Goal: Transaction & Acquisition: Purchase product/service

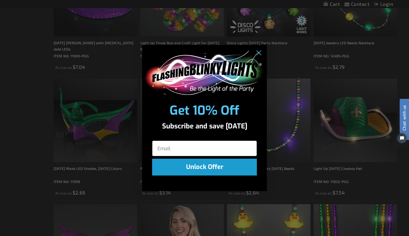
scroll to position [513, 0]
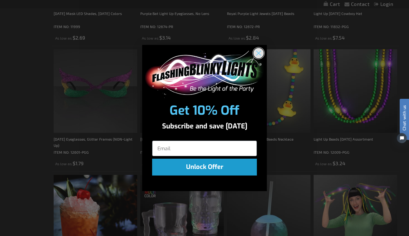
click at [259, 51] on circle "Close dialog" at bounding box center [259, 53] width 10 height 10
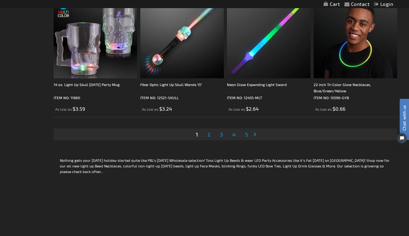
scroll to position [1993, 0]
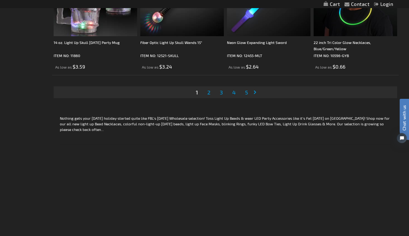
click at [212, 95] on link "Page 2" at bounding box center [209, 92] width 6 height 9
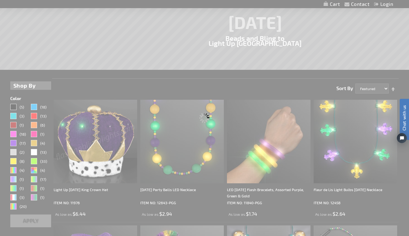
scroll to position [85, 0]
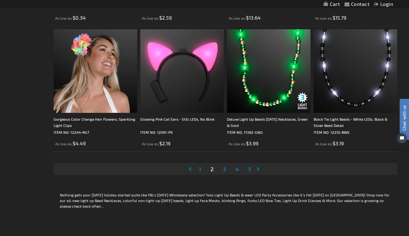
scroll to position [1916, 0]
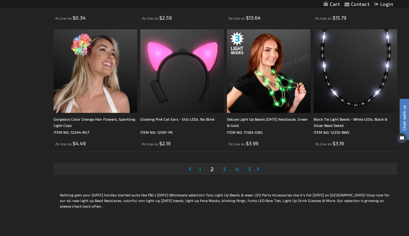
click at [198, 169] on link "Page 1" at bounding box center [200, 168] width 5 height 9
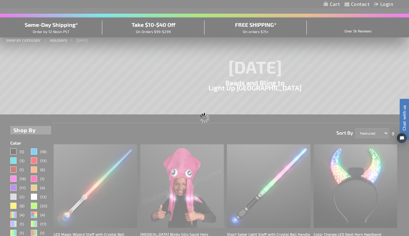
scroll to position [0, 0]
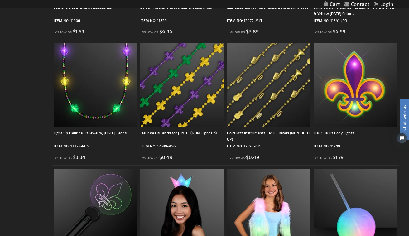
scroll to position [774, 0]
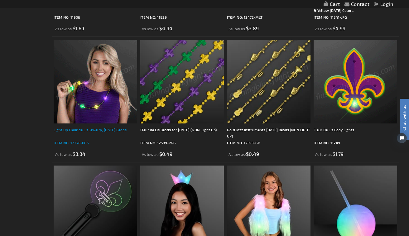
click at [94, 129] on div "Light Up Fleur de Lis Jewelry, [DATE] Beads" at bounding box center [96, 133] width 84 height 12
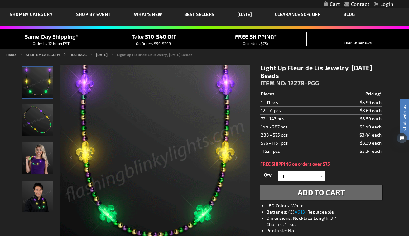
scroll to position [30, 0]
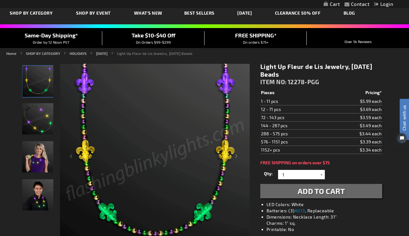
click at [31, 159] on img "Female wearing Light UP Fleur de Lis LED Multi-Color Necklace" at bounding box center [37, 156] width 31 height 31
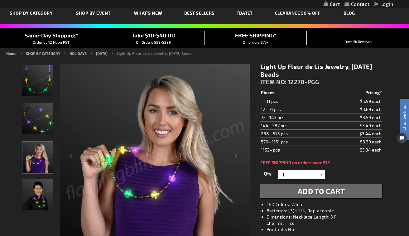
click at [30, 211] on div "Male wearing Light UP Fleur de Lis LED Multi-Color Necklace" at bounding box center [37, 198] width 31 height 38
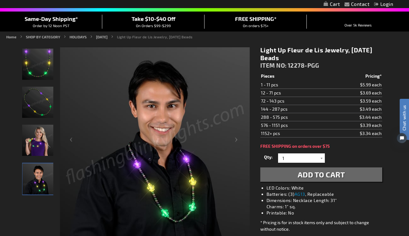
scroll to position [41, 0]
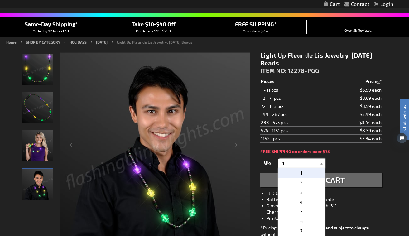
click at [306, 162] on input "1" at bounding box center [302, 163] width 45 height 9
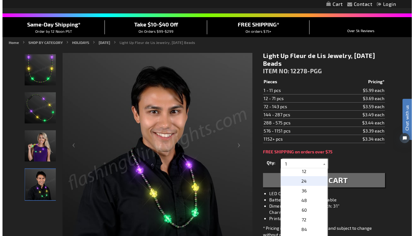
scroll to position [109, 0]
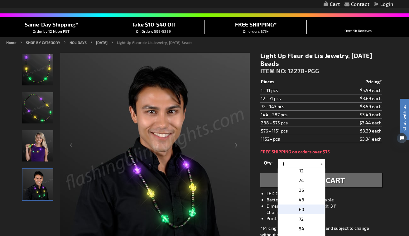
click at [295, 207] on p "60" at bounding box center [301, 210] width 47 height 10
type input "60"
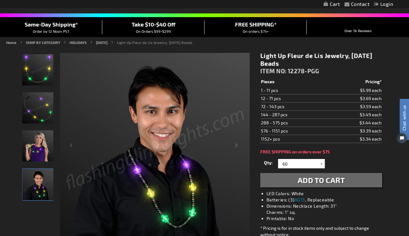
click at [304, 185] on button "Add to Cart" at bounding box center [322, 180] width 122 height 14
